Goal: Task Accomplishment & Management: Complete application form

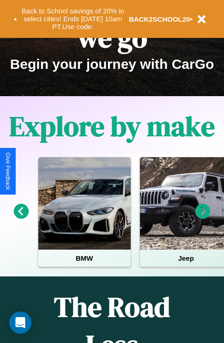
scroll to position [142, 0]
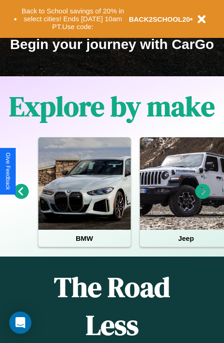
click at [21, 198] on icon at bounding box center [21, 191] width 15 height 15
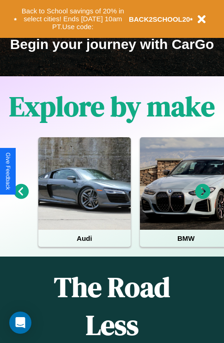
click at [203, 198] on icon at bounding box center [202, 191] width 15 height 15
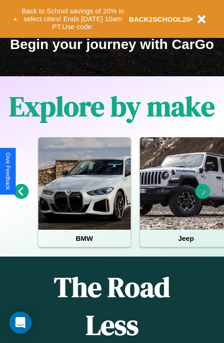
click at [203, 198] on icon at bounding box center [202, 191] width 15 height 15
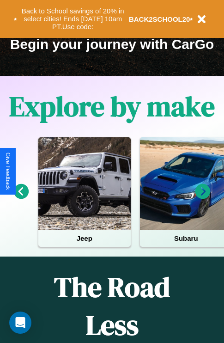
click at [21, 198] on icon at bounding box center [21, 191] width 15 height 15
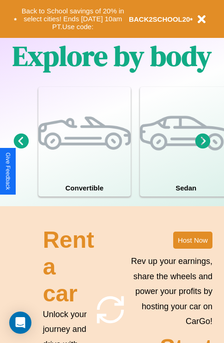
scroll to position [719, 0]
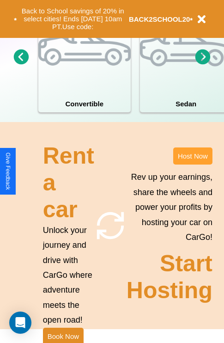
click at [193, 164] on button "Host Now" at bounding box center [192, 155] width 39 height 17
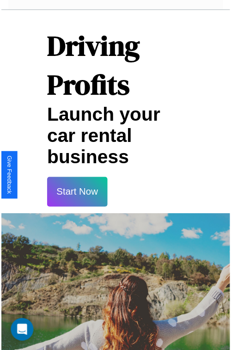
scroll to position [16, 0]
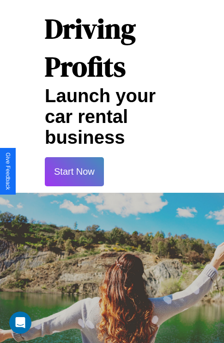
click at [74, 171] on button "Start Now" at bounding box center [74, 171] width 59 height 29
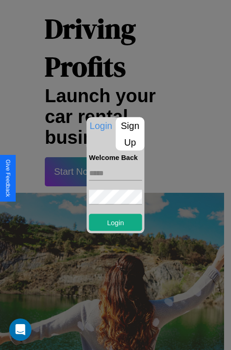
click at [130, 133] on p "Sign Up" at bounding box center [130, 133] width 29 height 33
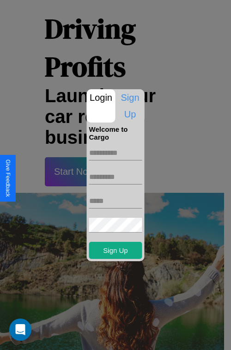
click at [115, 152] on input "text" at bounding box center [115, 152] width 53 height 15
type input "******"
click at [115, 176] on input "text" at bounding box center [115, 176] width 53 height 15
type input "******"
click at [115, 200] on input "text" at bounding box center [115, 200] width 53 height 15
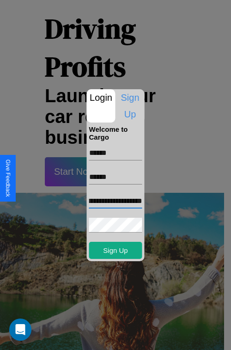
scroll to position [0, 30]
type input "**********"
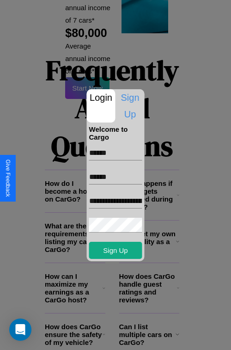
click at [119, 337] on div at bounding box center [115, 175] width 231 height 350
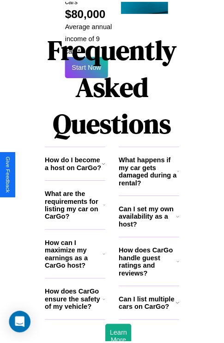
scroll to position [13, 0]
